Goal: Participate in discussion: Engage in conversation with other users on a specific topic

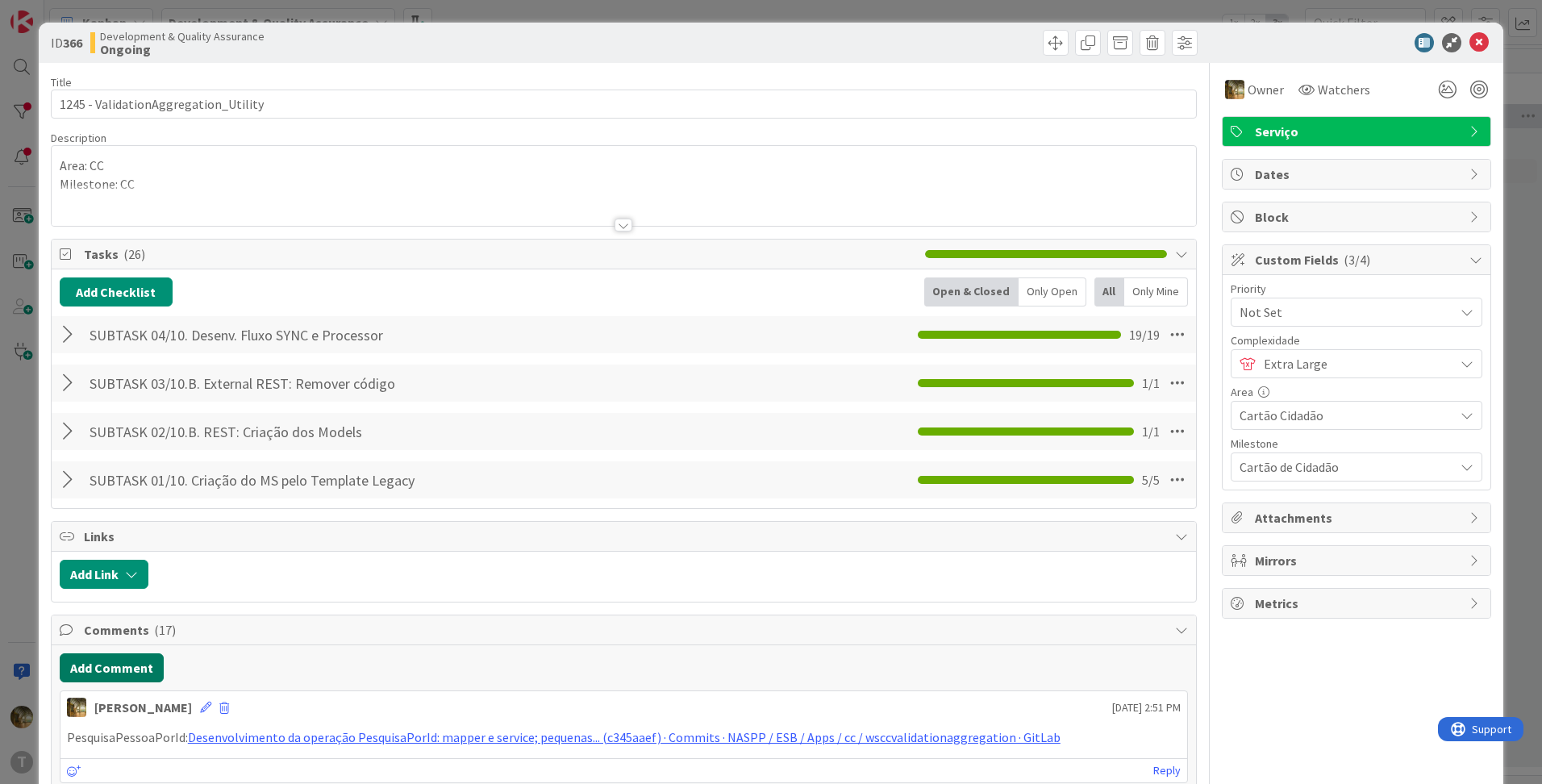
click at [120, 657] on button "Add Comment" at bounding box center [111, 667] width 104 height 29
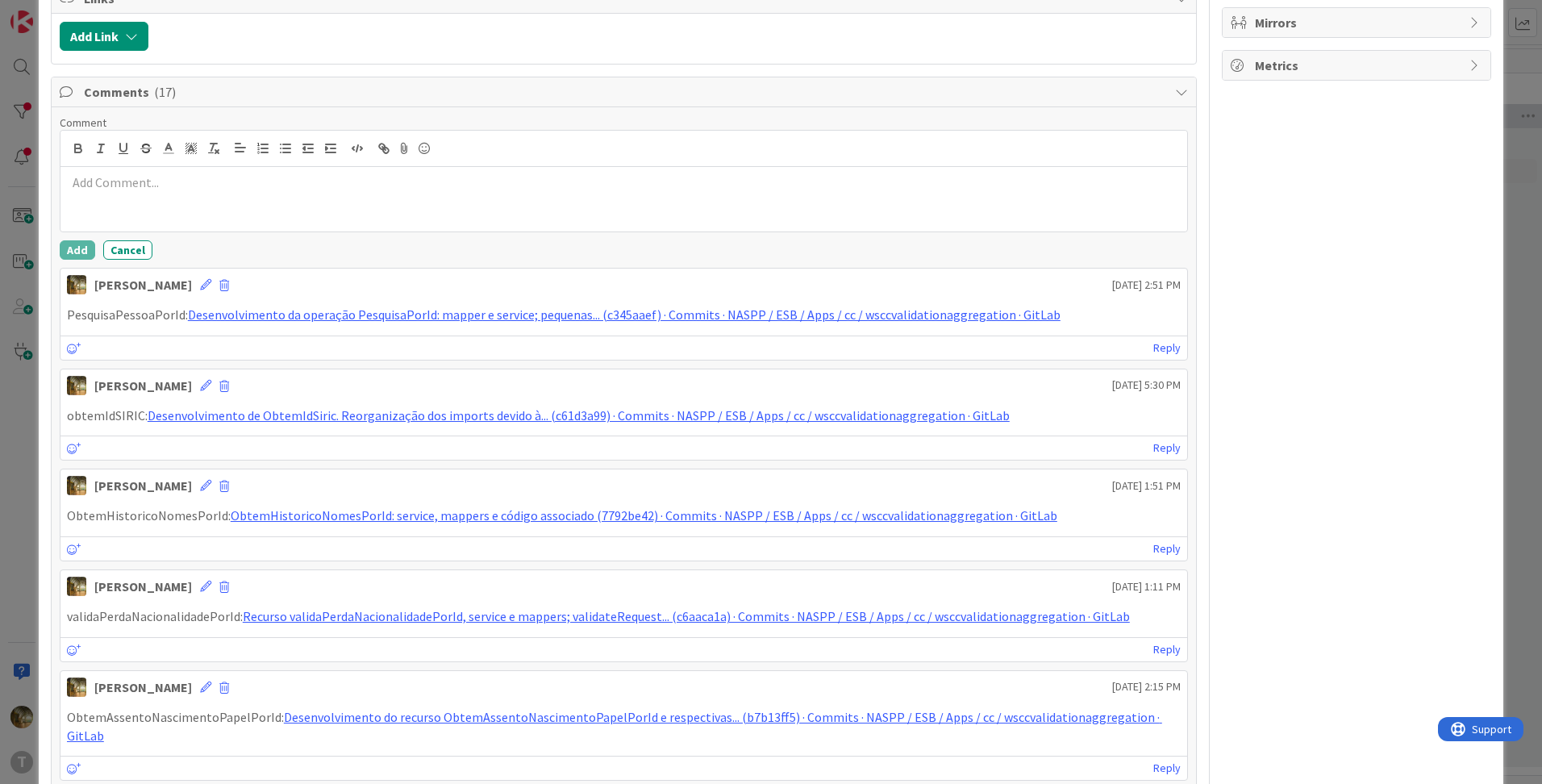
click at [110, 177] on p at bounding box center [624, 183] width 1114 height 18
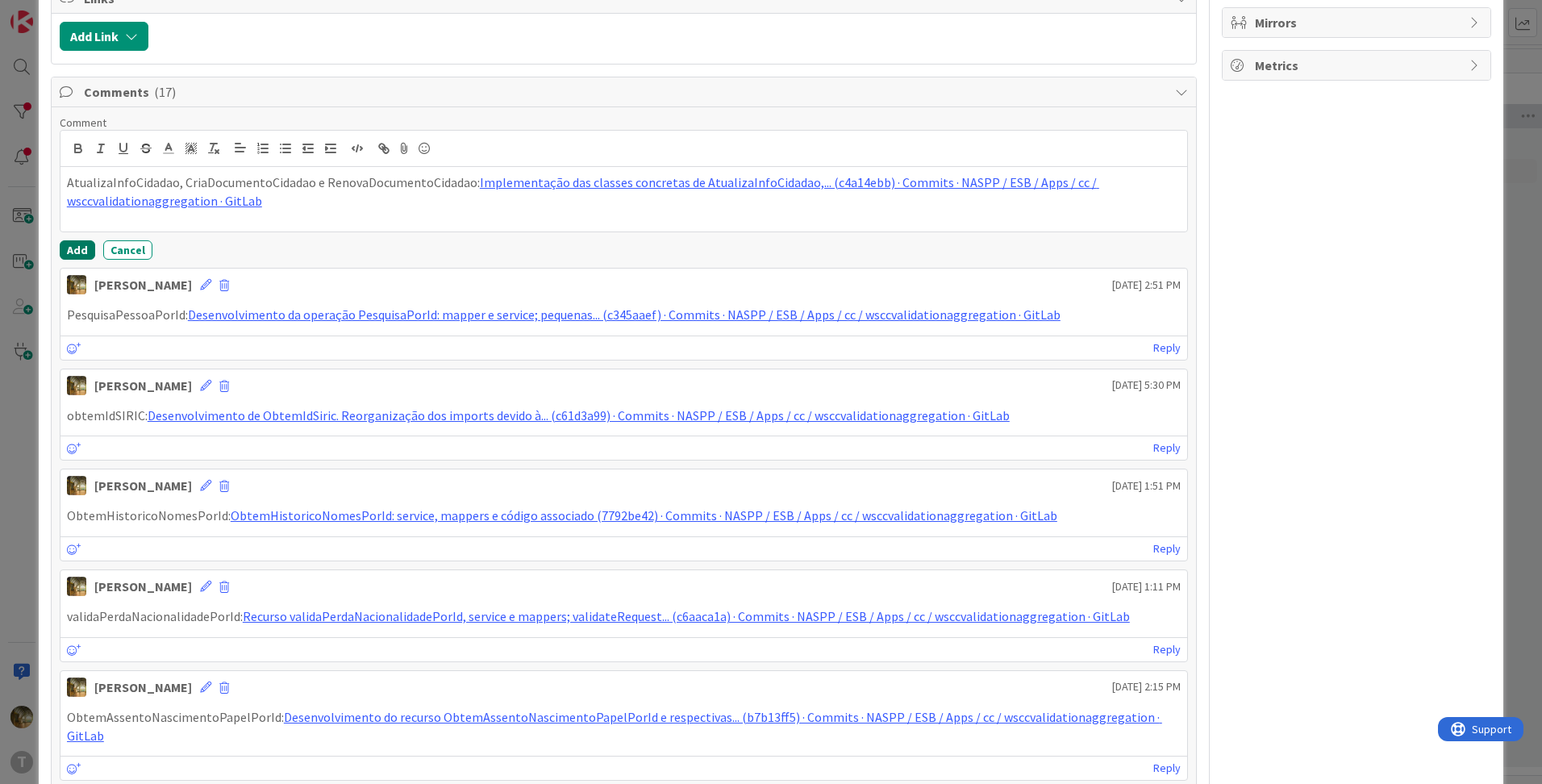
click at [79, 253] on button "Add" at bounding box center [77, 250] width 35 height 19
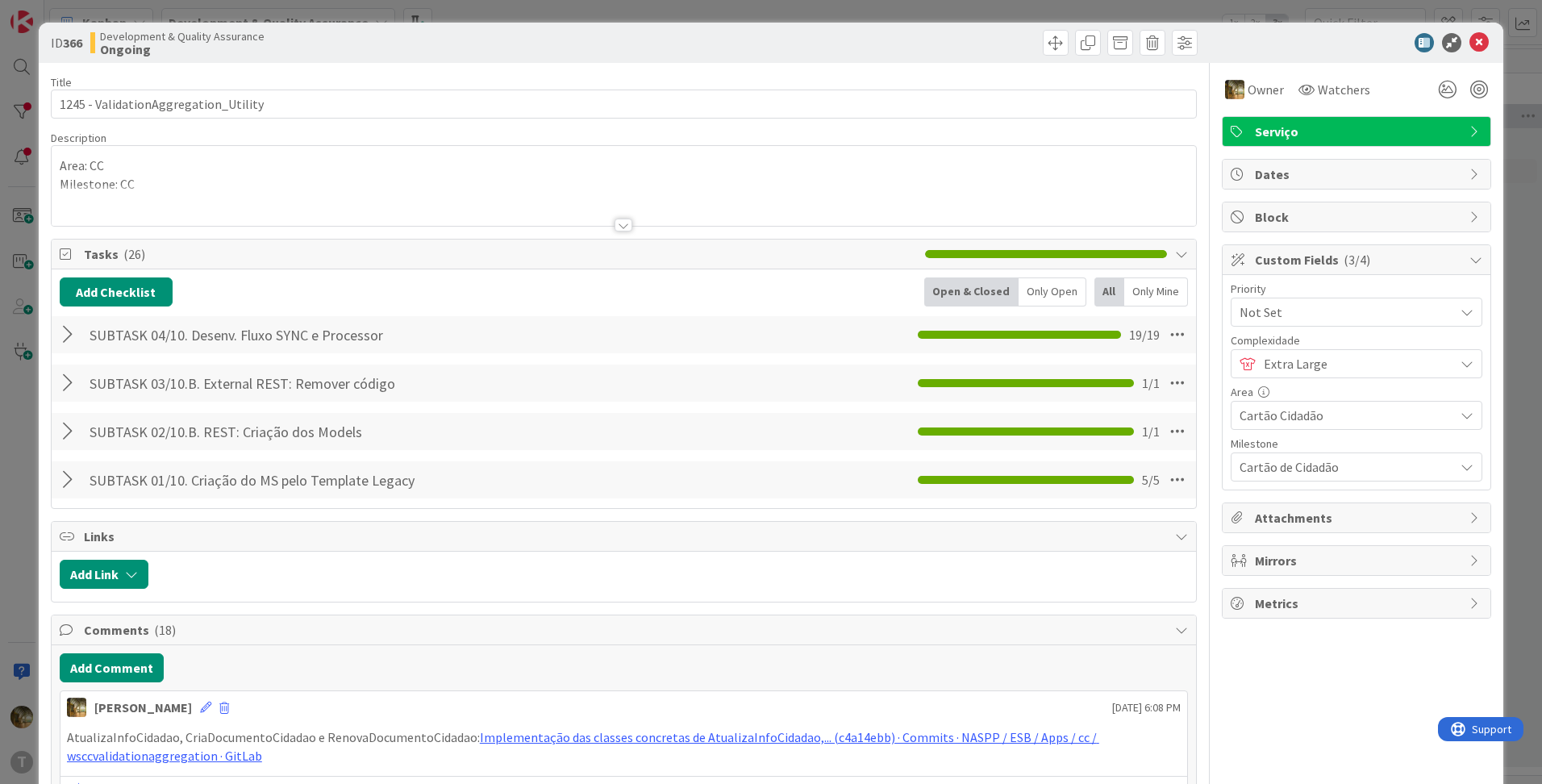
click at [63, 334] on div at bounding box center [69, 334] width 21 height 29
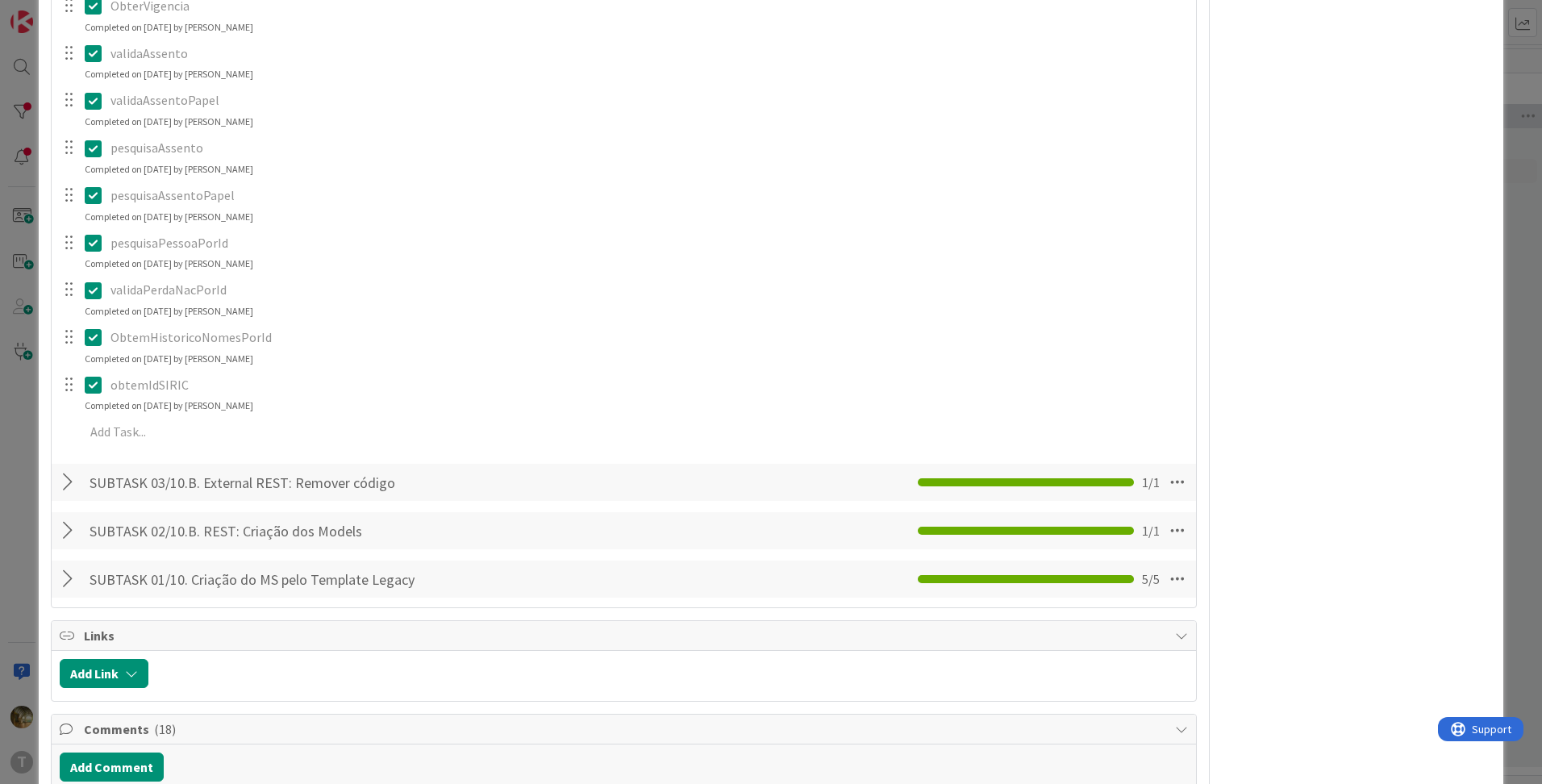
scroll to position [1075, 0]
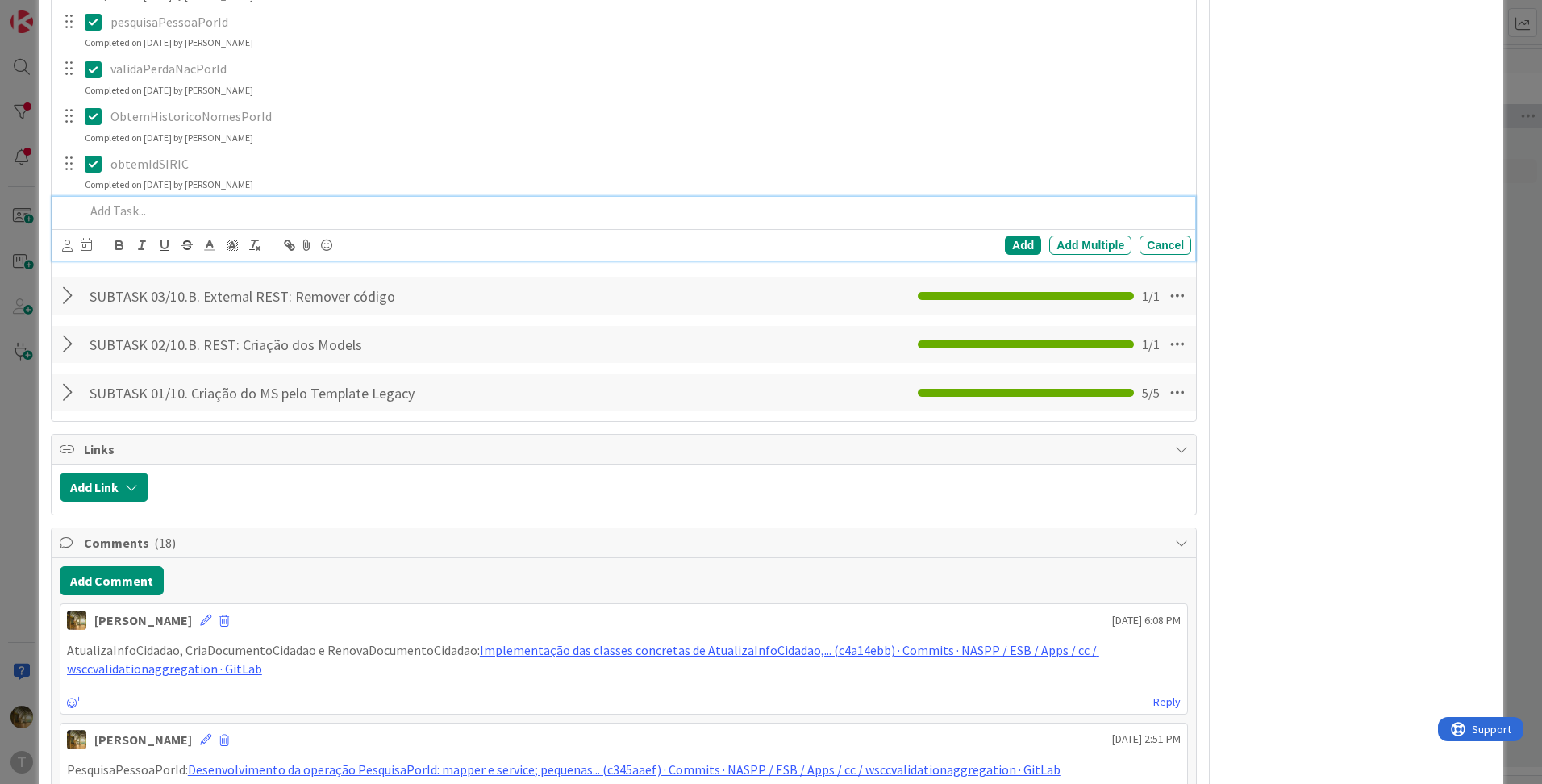
click at [140, 206] on p at bounding box center [634, 210] width 1100 height 18
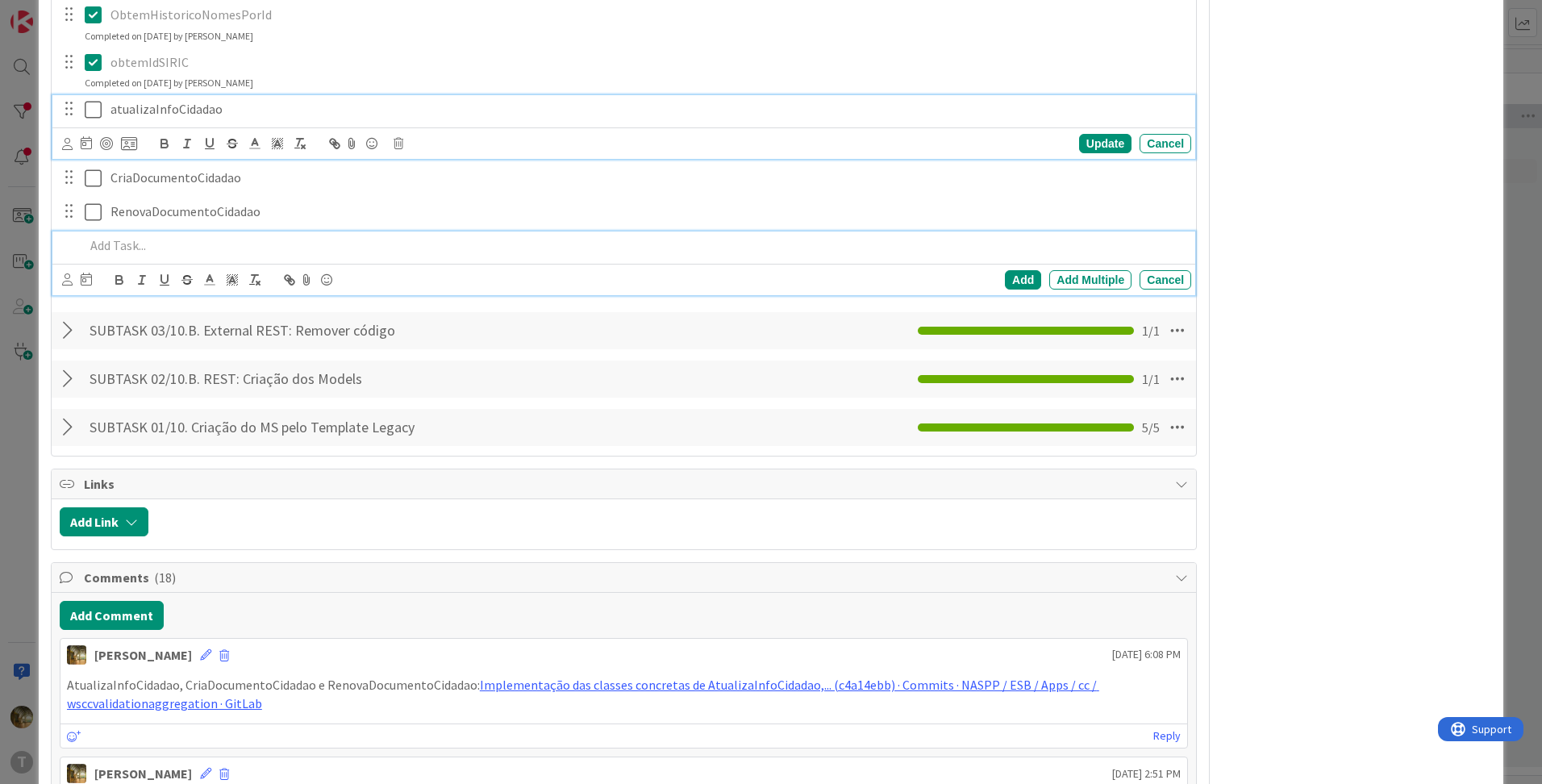
click at [92, 107] on div "atualizaInfoCidadao Update Cancel" at bounding box center [624, 127] width 1143 height 63
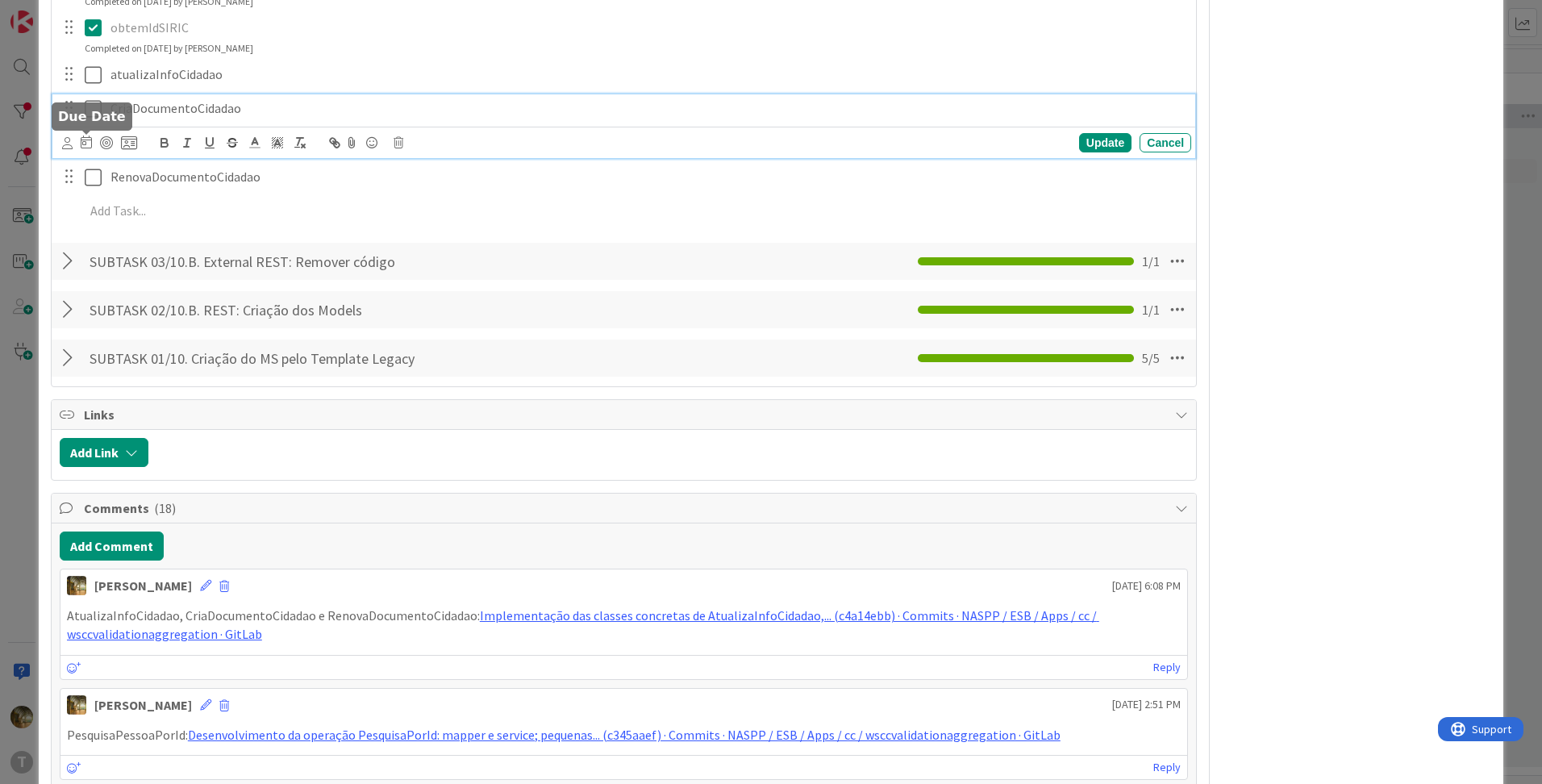
click at [91, 141] on div "CriaDocumentoCidadao Update Cancel" at bounding box center [624, 126] width 1143 height 63
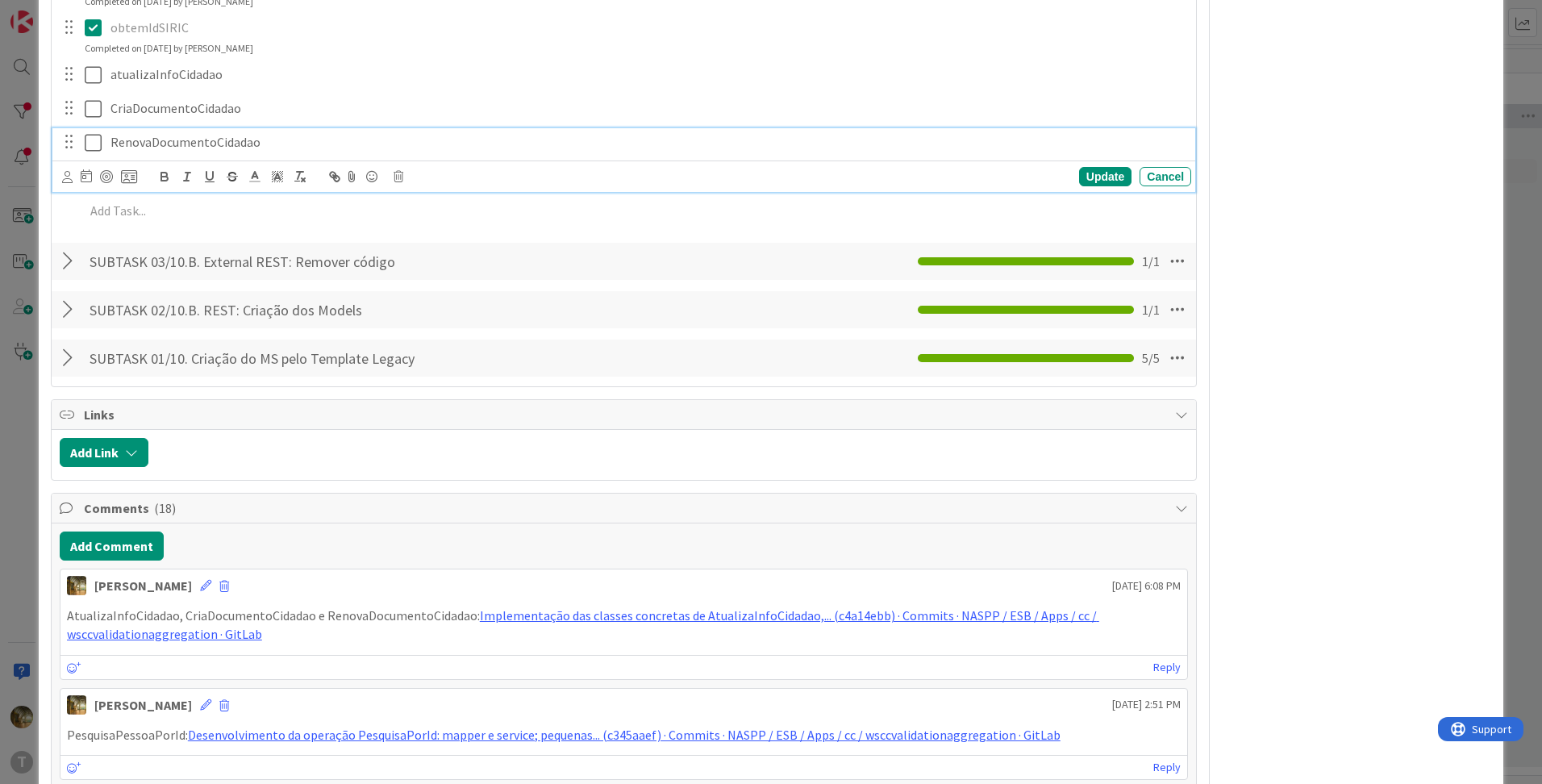
click at [94, 183] on div "RenovaDocumentoCidadao Update Cancel" at bounding box center [624, 160] width 1143 height 63
click at [94, 139] on icon at bounding box center [96, 142] width 24 height 19
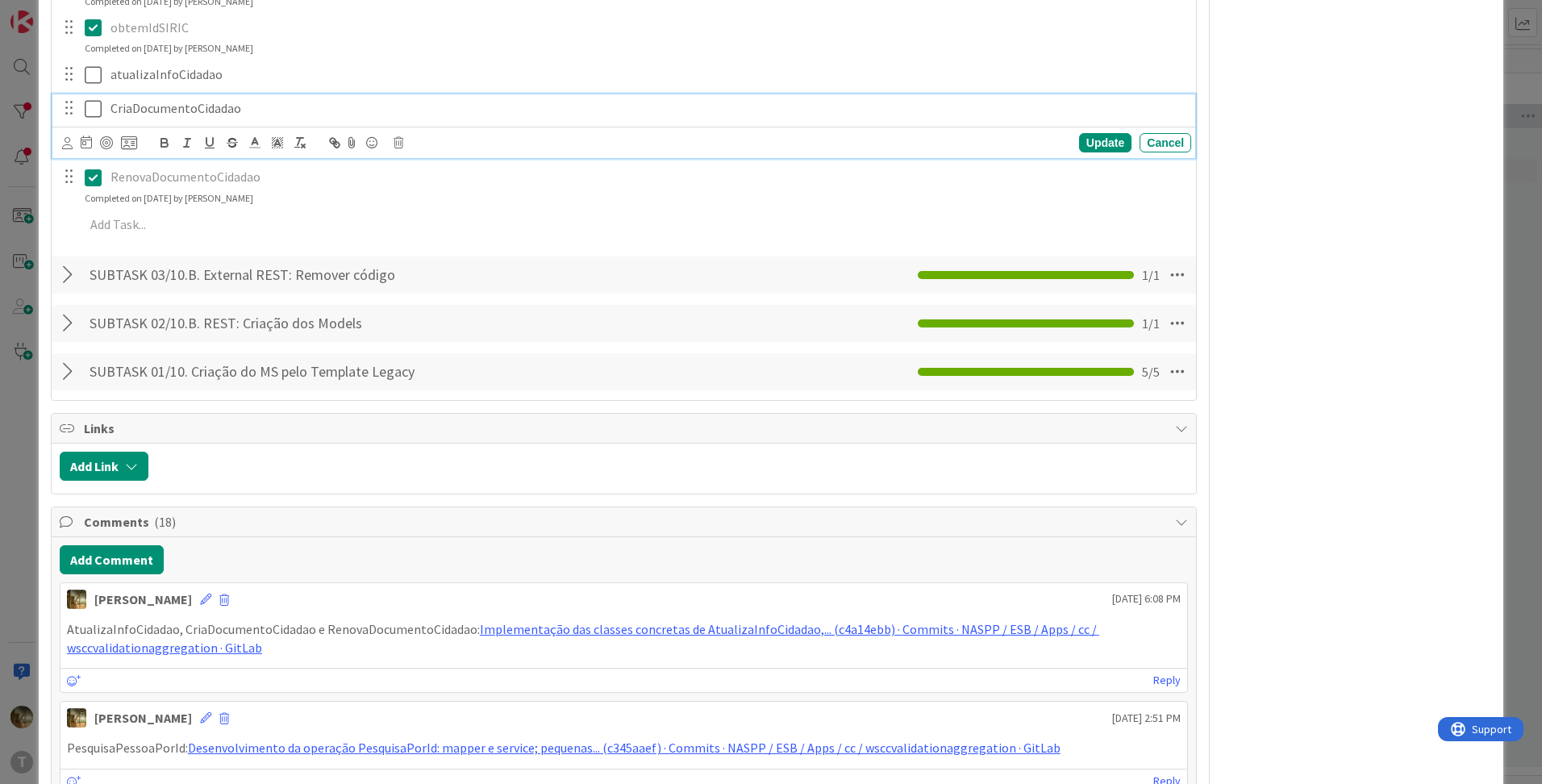
click at [94, 109] on icon at bounding box center [96, 109] width 24 height 19
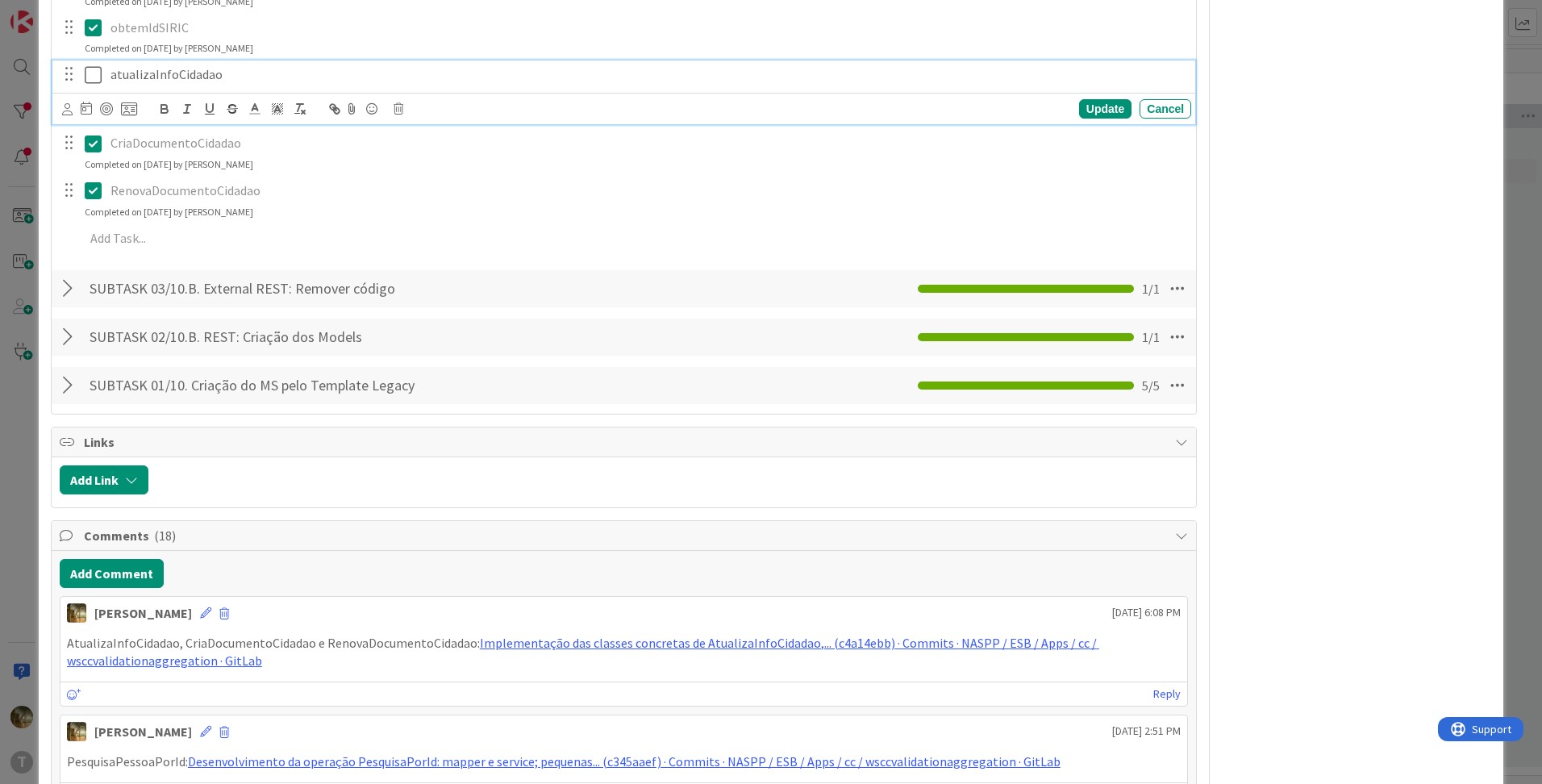
click at [88, 78] on icon at bounding box center [96, 74] width 24 height 19
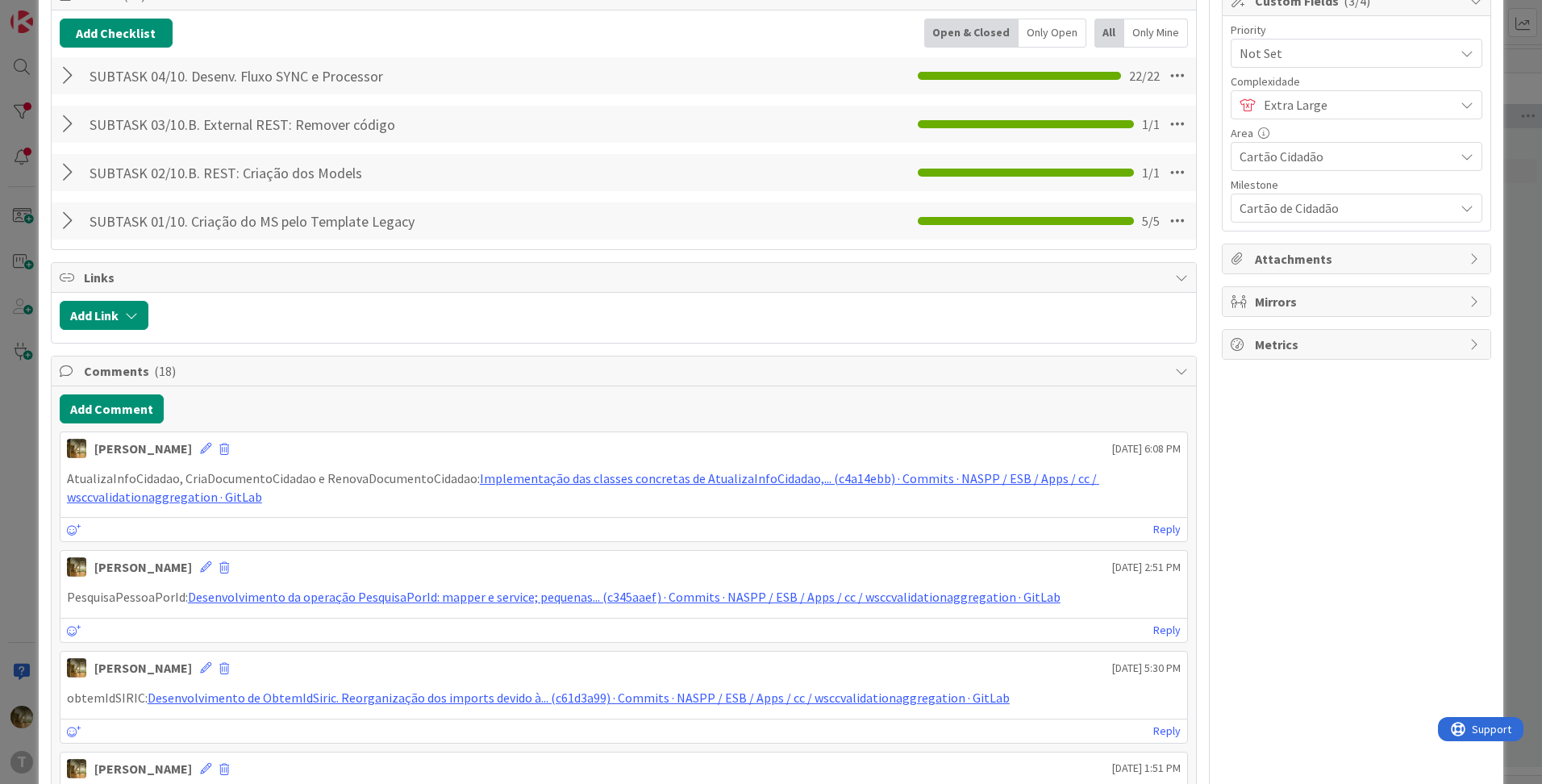
scroll to position [269, 0]
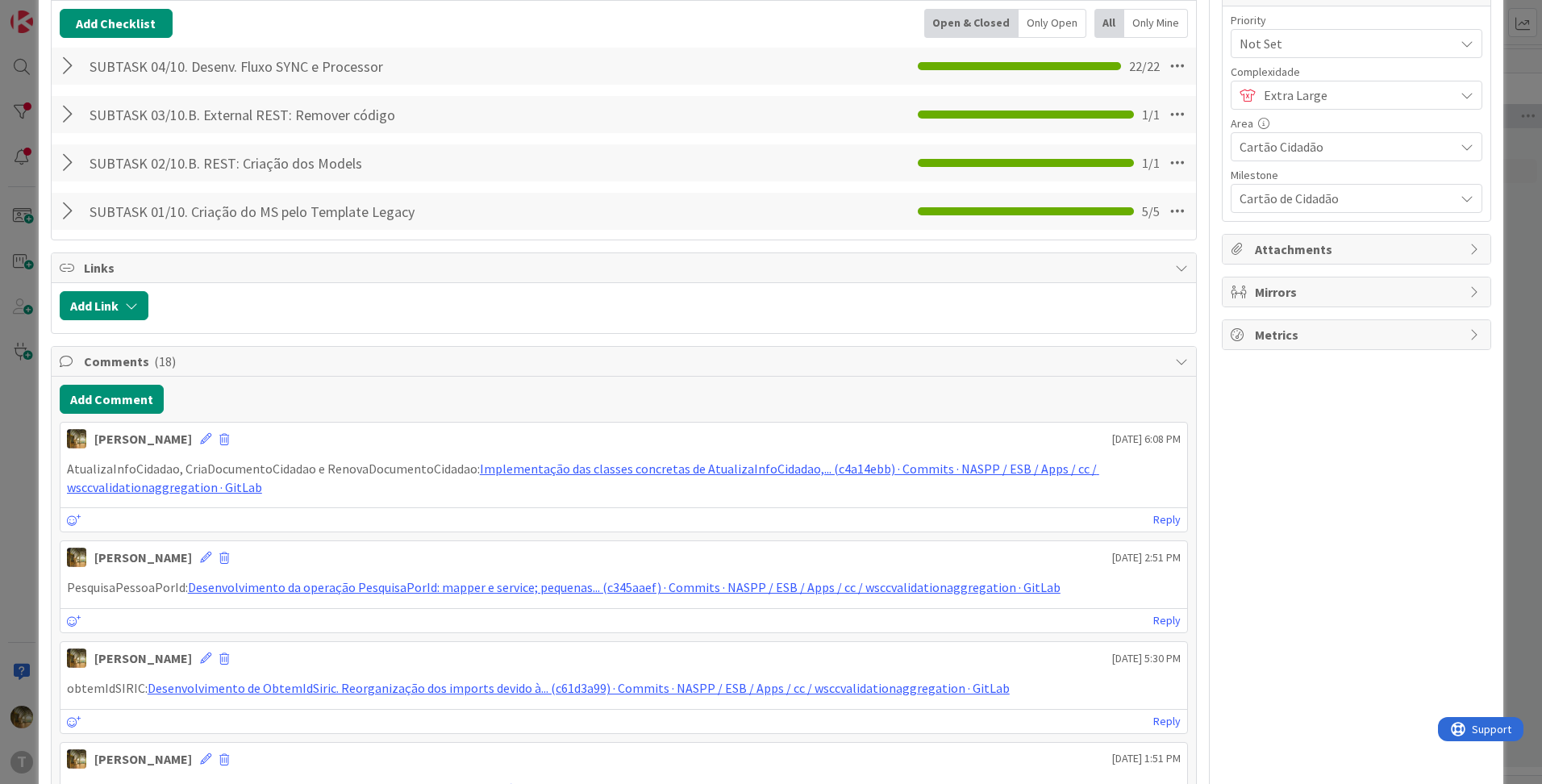
click at [68, 68] on div at bounding box center [69, 66] width 21 height 29
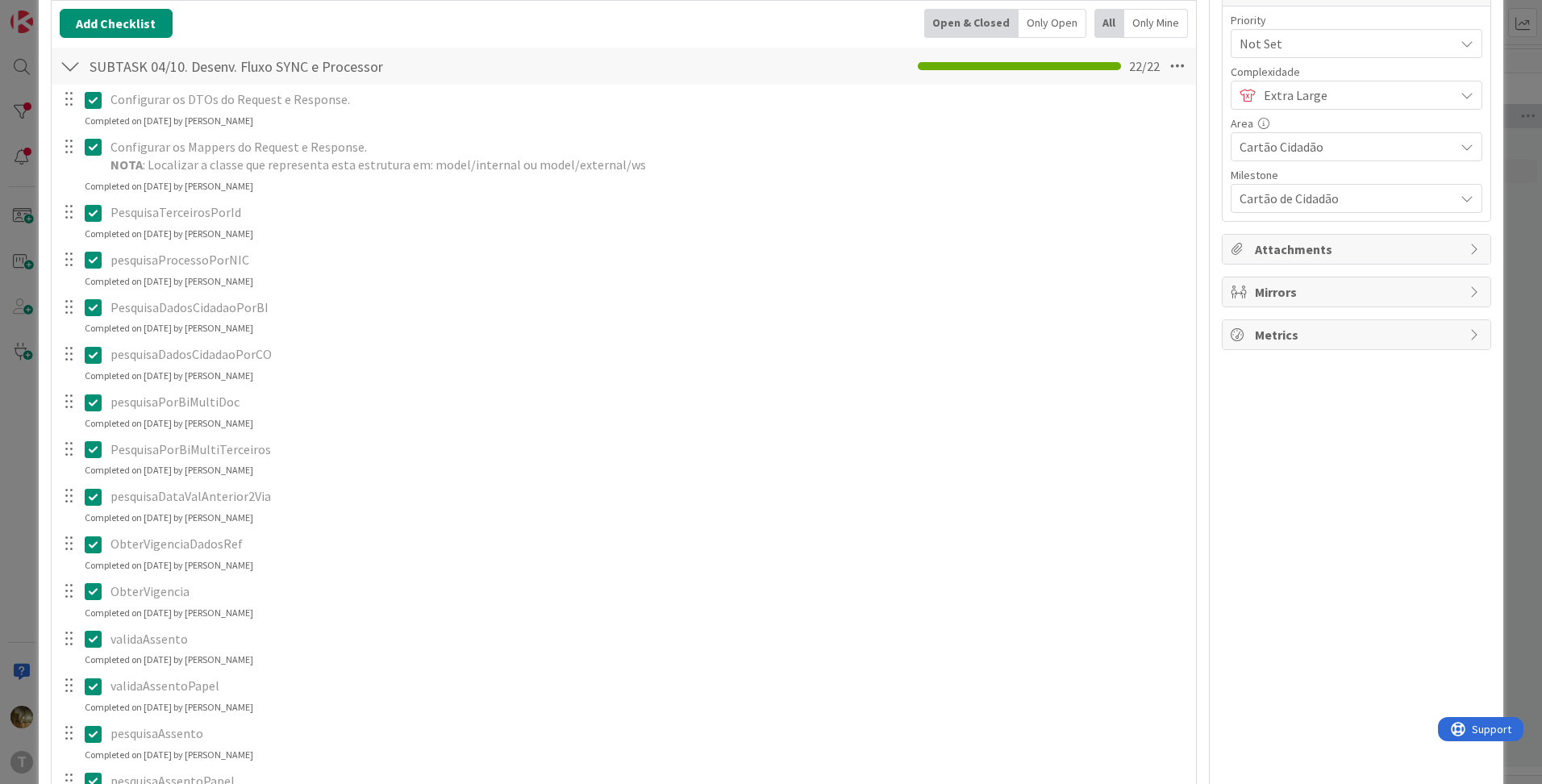
click at [68, 68] on div at bounding box center [69, 66] width 21 height 29
